Goal: Go to known website: Access a specific website the user already knows

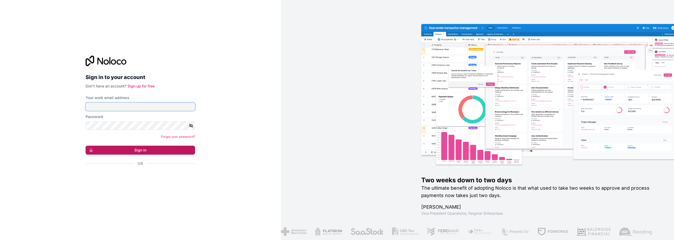
type input "emanuele.borroni@investasolutions.com"
click at [130, 147] on button "Sign in" at bounding box center [141, 150] width 110 height 9
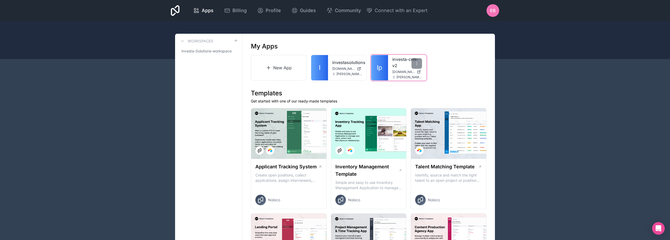
click at [403, 68] on link "investa-crm-v2" at bounding box center [407, 62] width 30 height 13
